Goal: Transaction & Acquisition: Purchase product/service

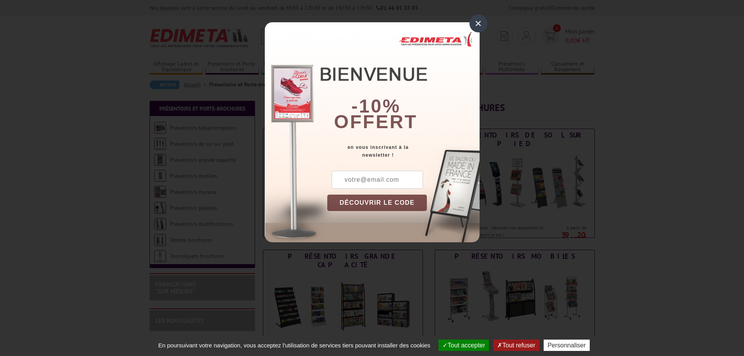
click at [483, 343] on button "Tout accepter" at bounding box center [464, 344] width 50 height 11
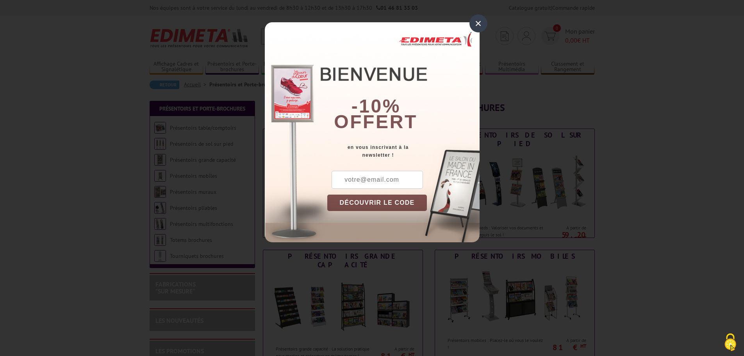
click at [482, 24] on div "×" at bounding box center [478, 23] width 18 height 18
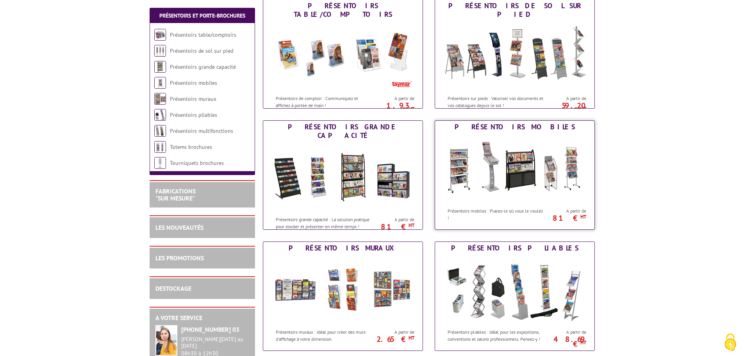
scroll to position [156, 0]
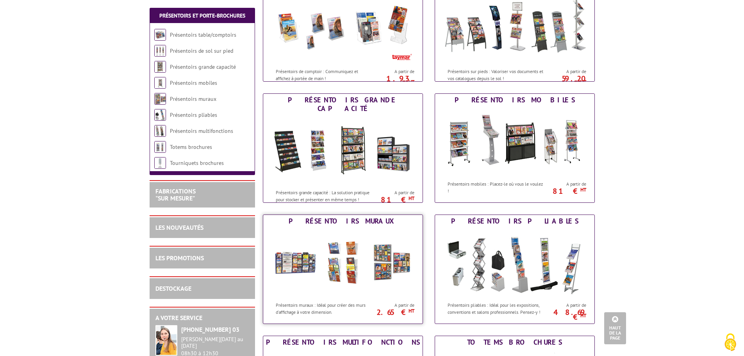
click at [287, 265] on img at bounding box center [343, 262] width 145 height 70
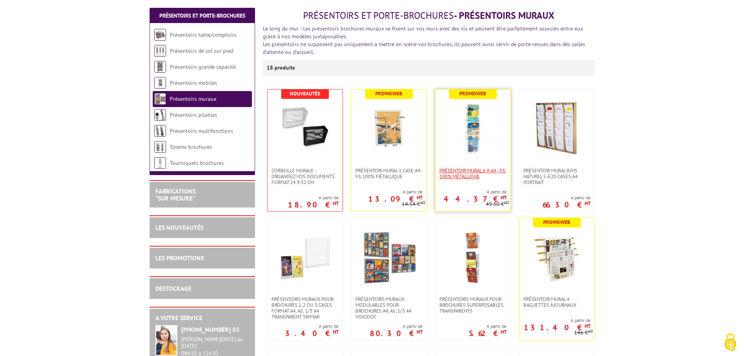
scroll to position [117, 0]
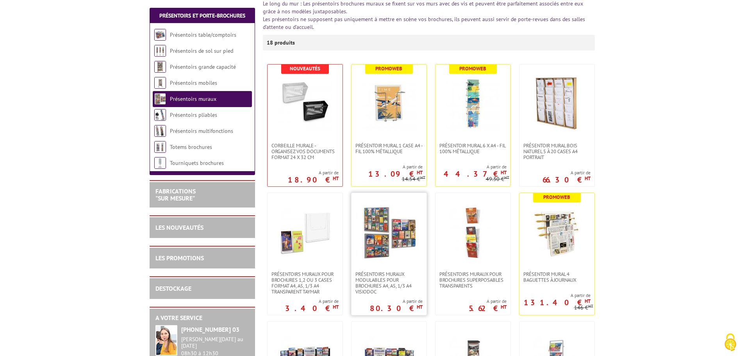
click at [411, 251] on img at bounding box center [389, 232] width 55 height 55
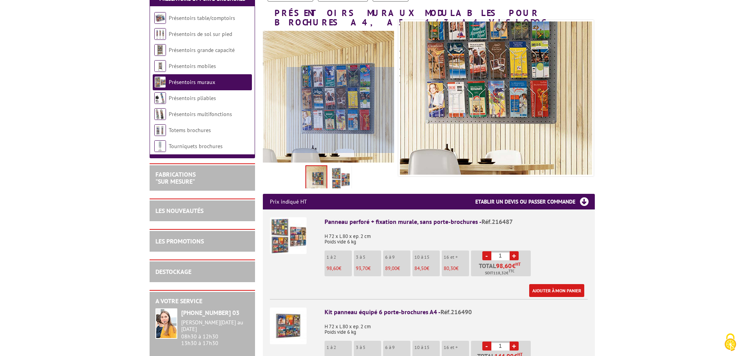
scroll to position [117, 0]
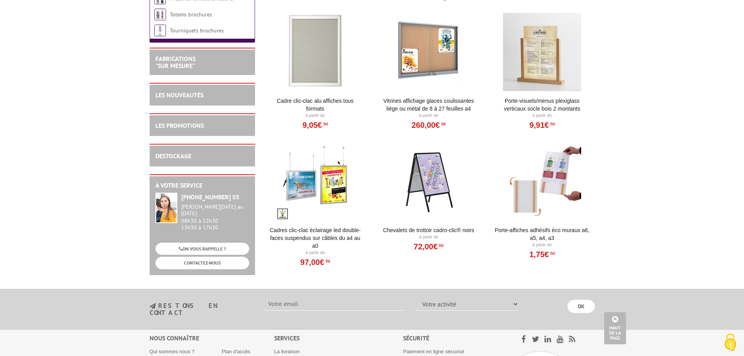
scroll to position [859, 0]
